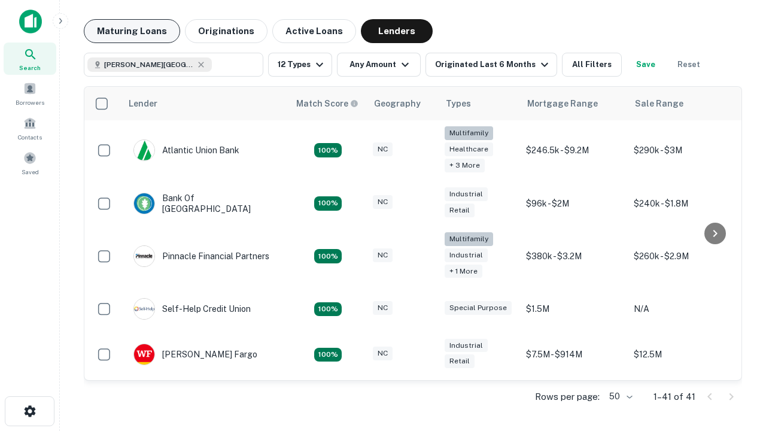
click at [132, 31] on button "Maturing Loans" at bounding box center [132, 31] width 96 height 24
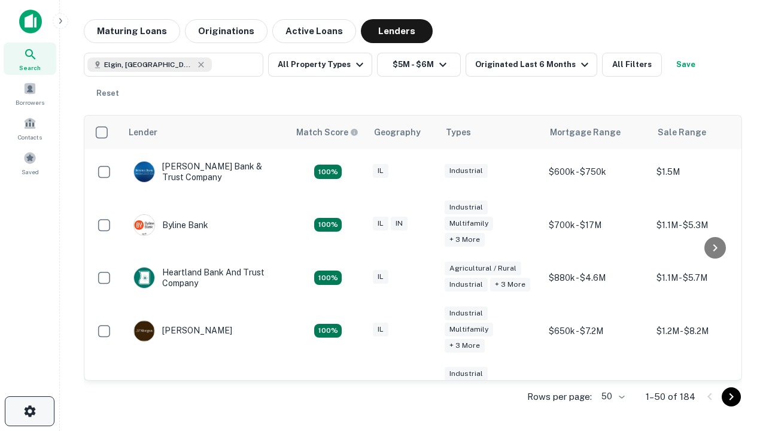
click at [29, 411] on icon "button" at bounding box center [30, 411] width 14 height 14
